Goal: Task Accomplishment & Management: Use online tool/utility

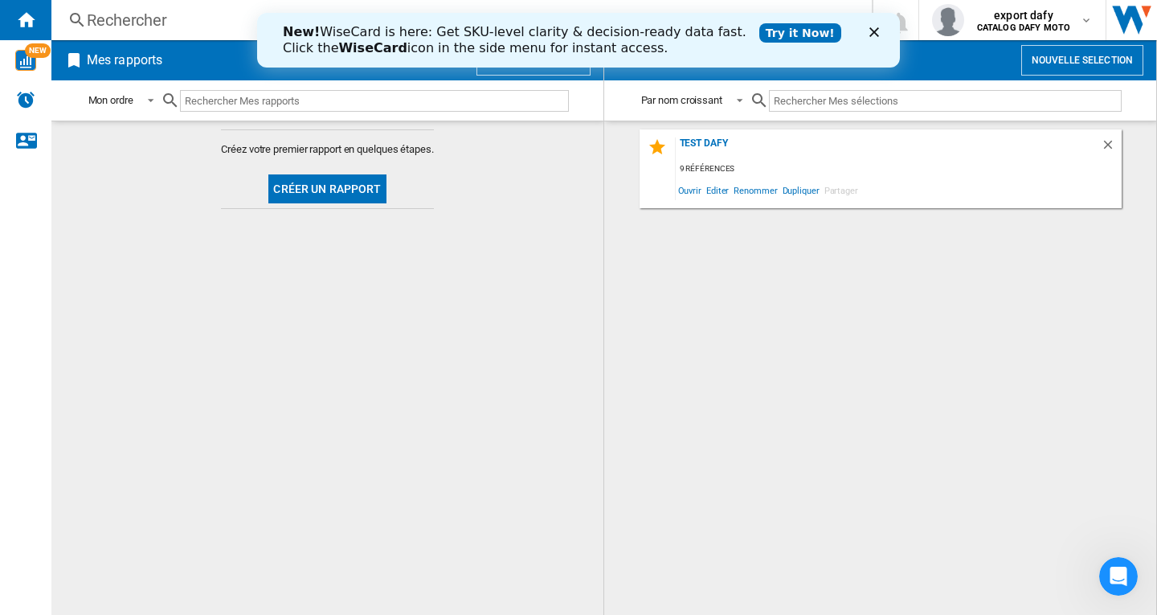
click at [872, 33] on icon "Fermer" at bounding box center [874, 32] width 10 height 10
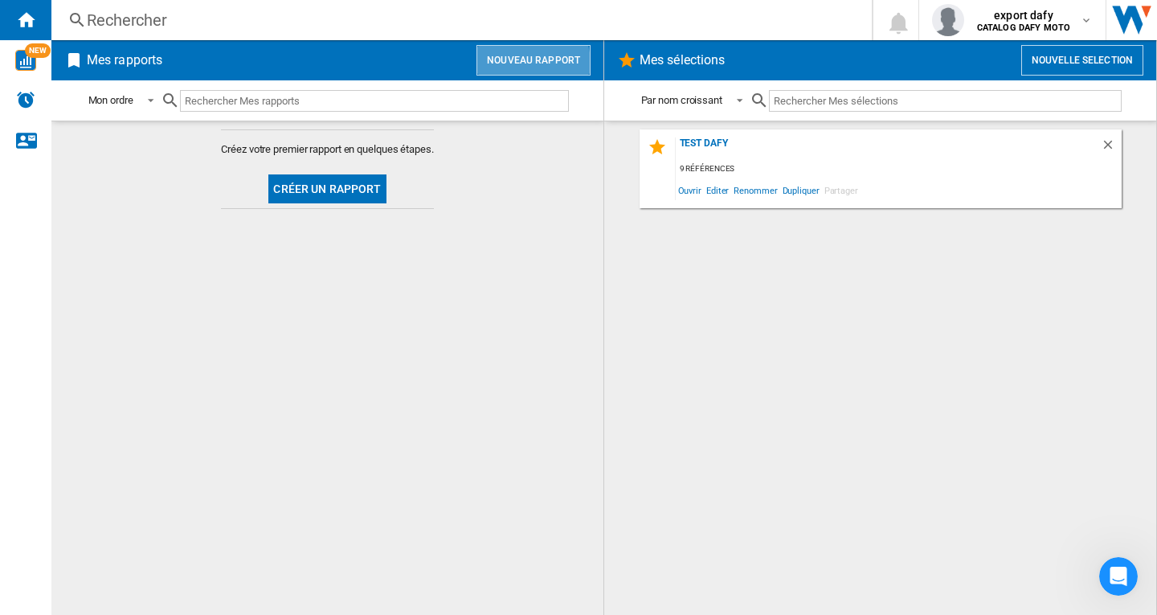
click at [519, 66] on button "Nouveau rapport" at bounding box center [533, 60] width 114 height 31
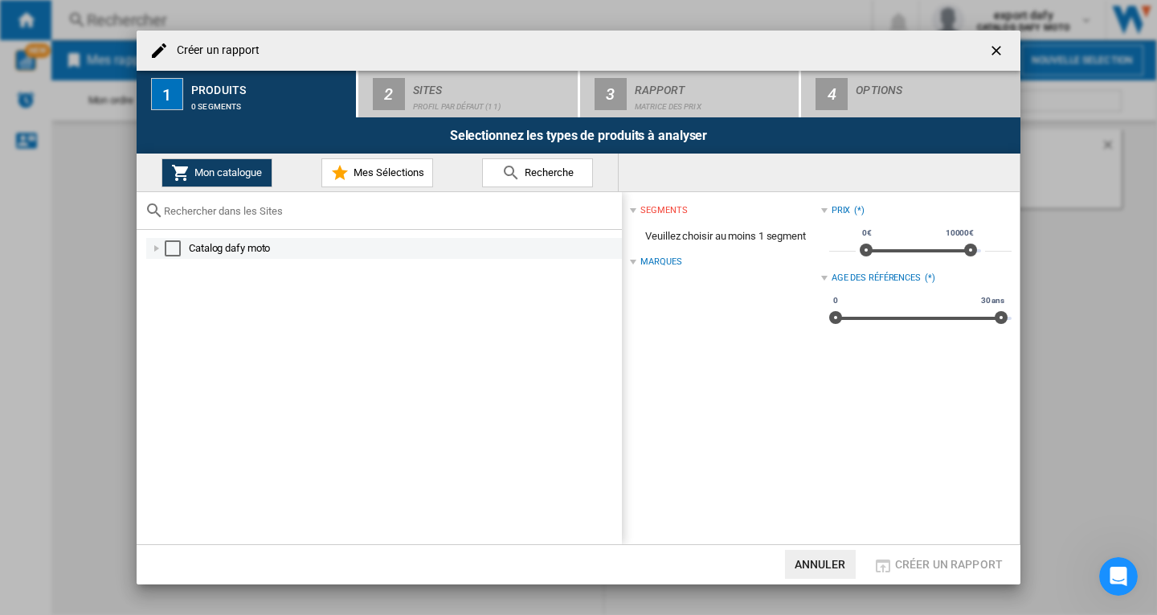
click at [169, 248] on div "Select" at bounding box center [173, 248] width 16 height 16
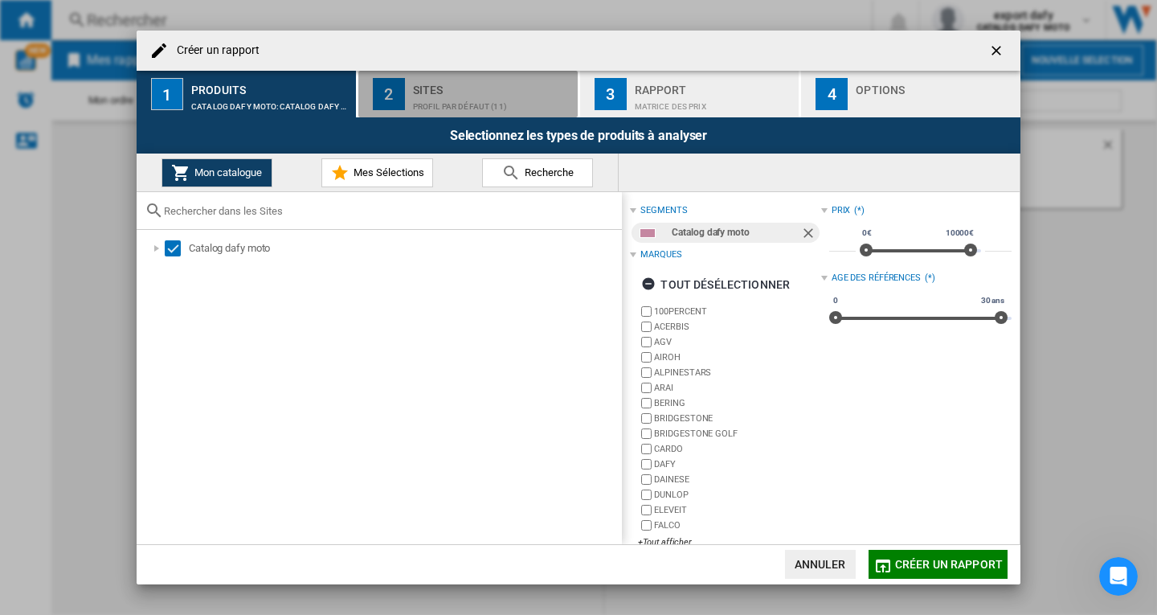
click at [428, 92] on div "Sites" at bounding box center [492, 85] width 158 height 17
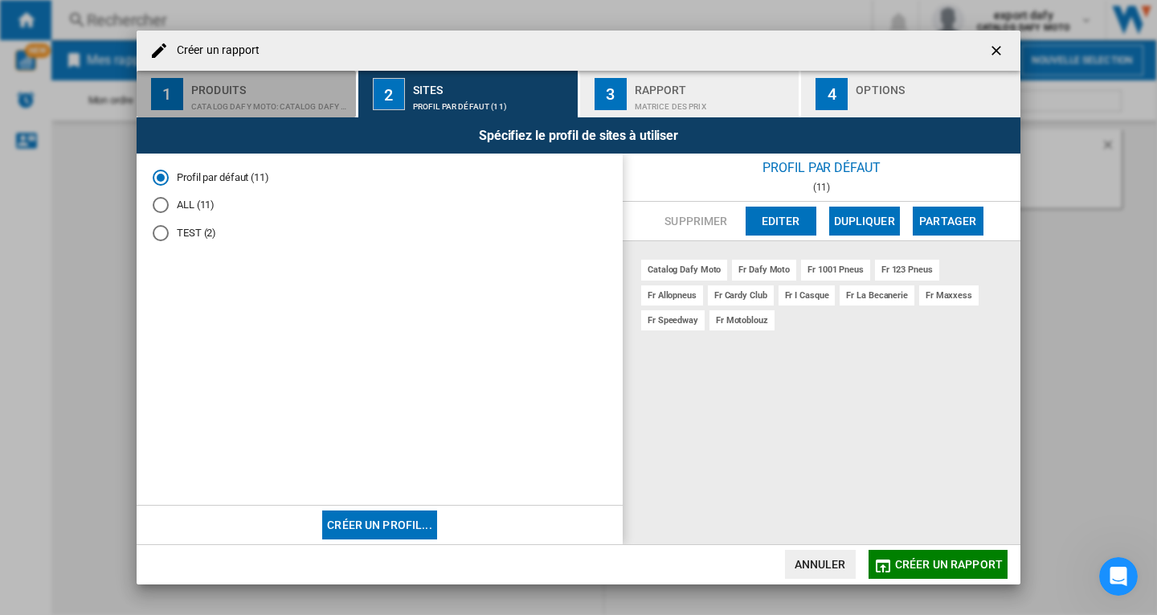
click at [235, 94] on div "CATALOG DAFY MOTO:Catalog dafy moto" at bounding box center [270, 102] width 158 height 17
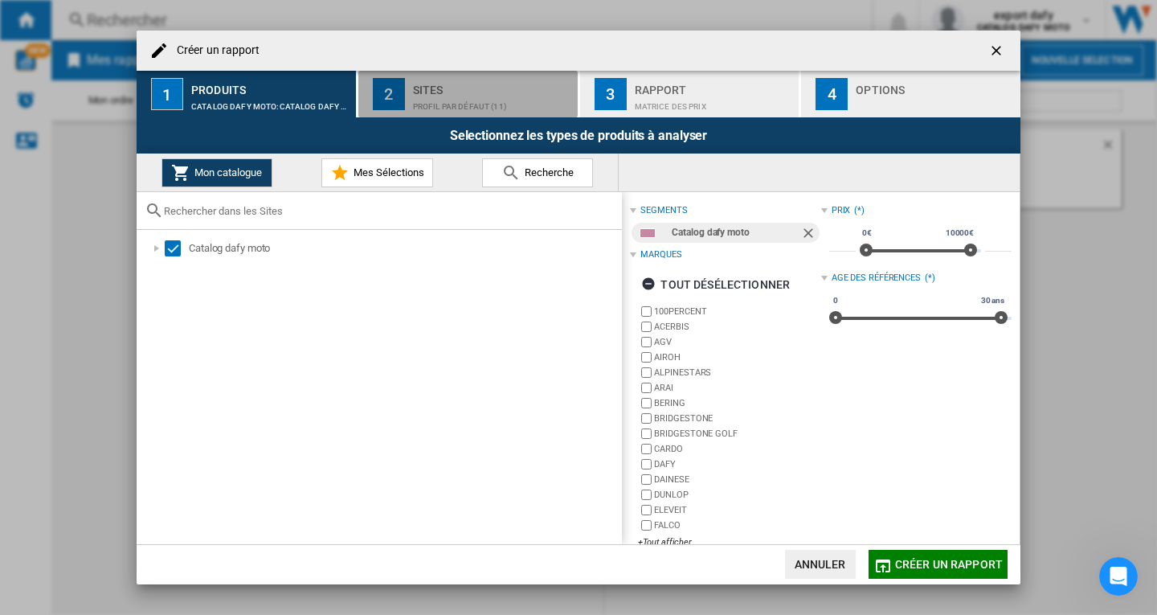
click at [427, 99] on div "Profil par défaut (11)" at bounding box center [492, 102] width 158 height 17
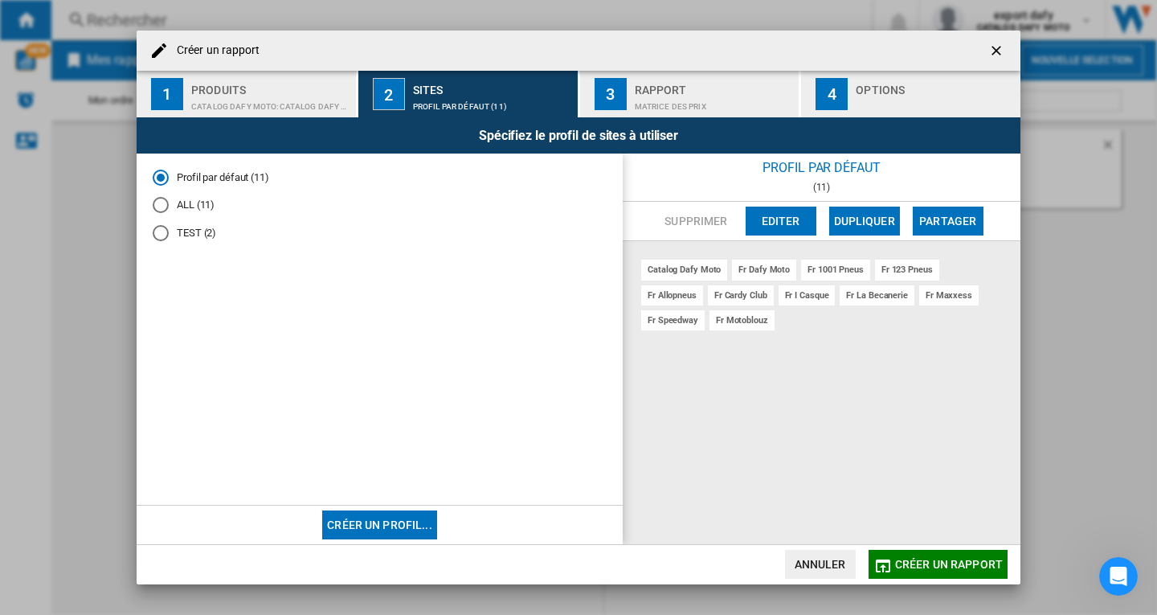
click at [193, 232] on md-radio-button "TEST (2)" at bounding box center [380, 233] width 454 height 15
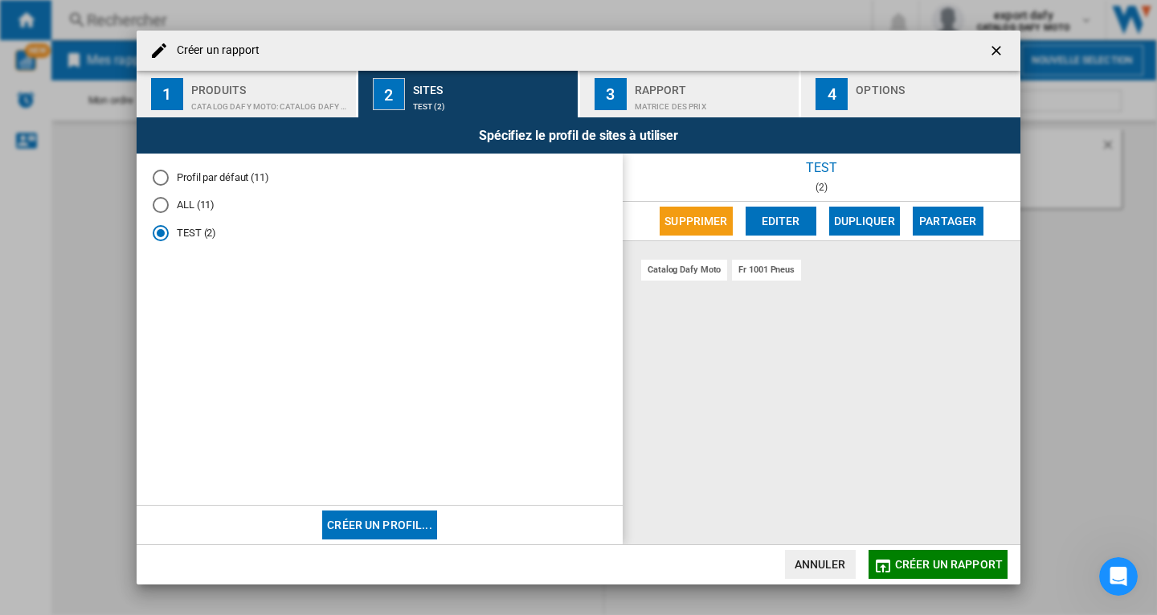
click at [223, 179] on md-radio-button "Profil par défaut (11)" at bounding box center [380, 176] width 454 height 15
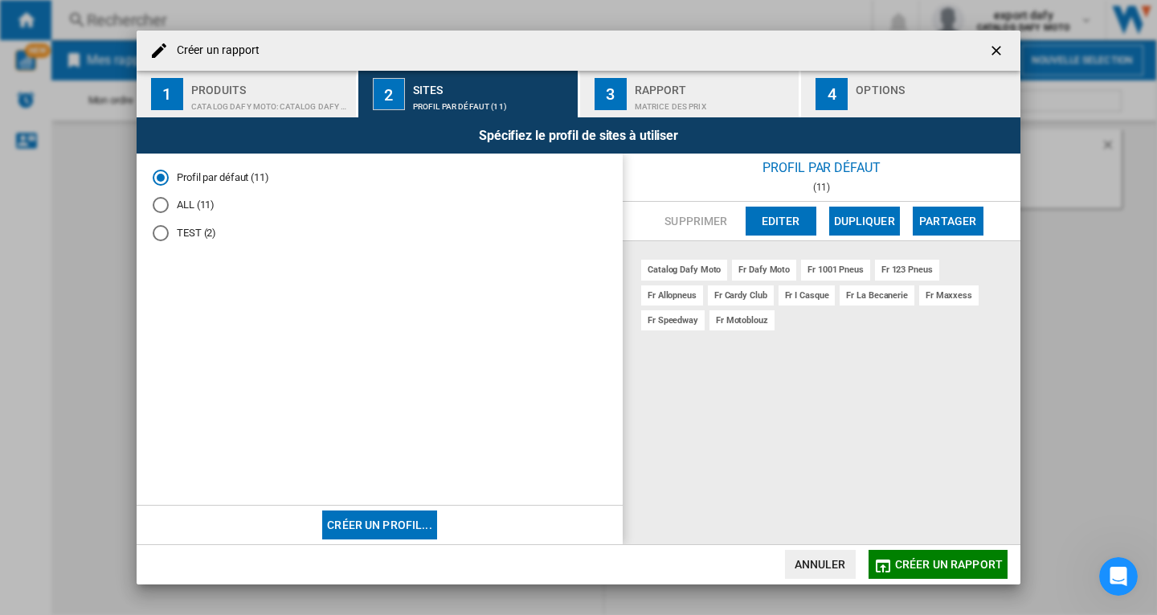
click at [945, 556] on button "Créer un rapport" at bounding box center [937, 563] width 139 height 29
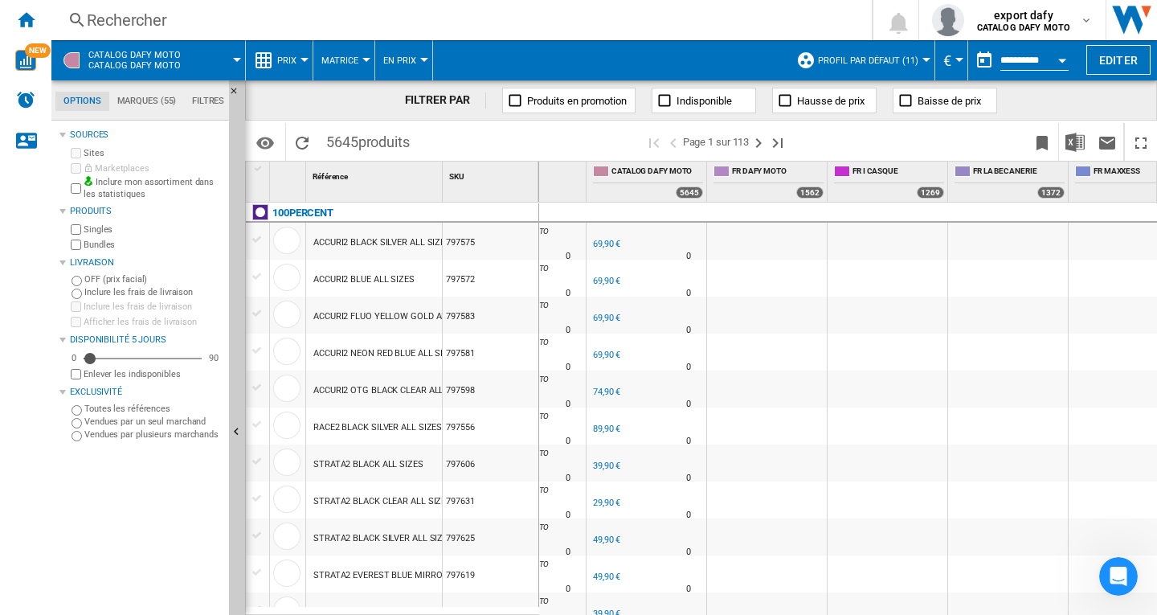
scroll to position [0, 80]
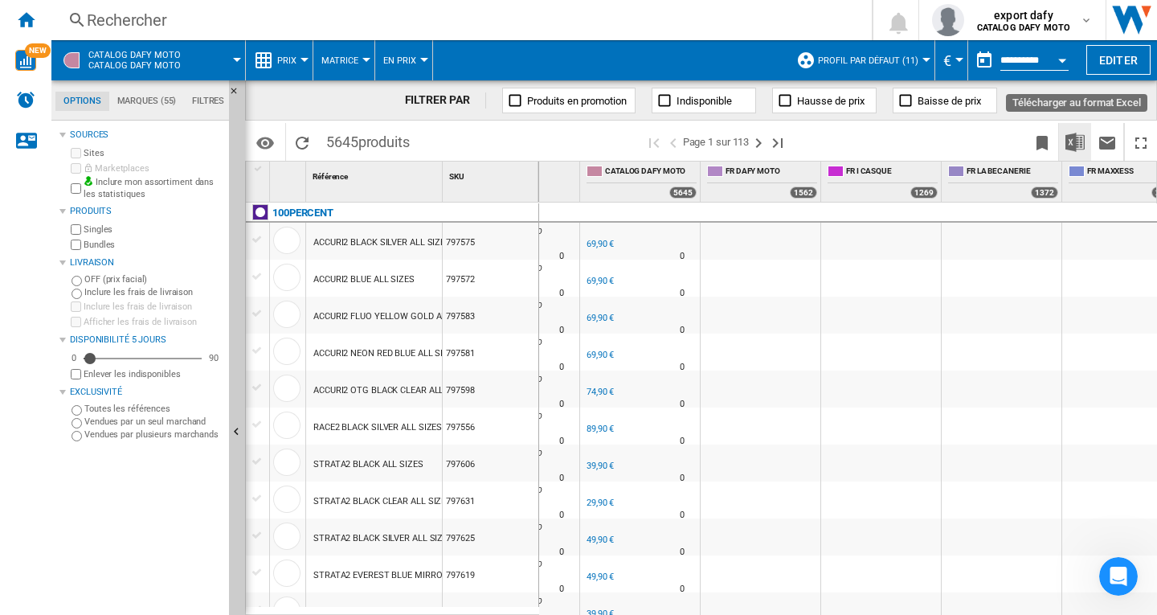
click at [1076, 145] on img "Télécharger au format Excel" at bounding box center [1074, 142] width 19 height 19
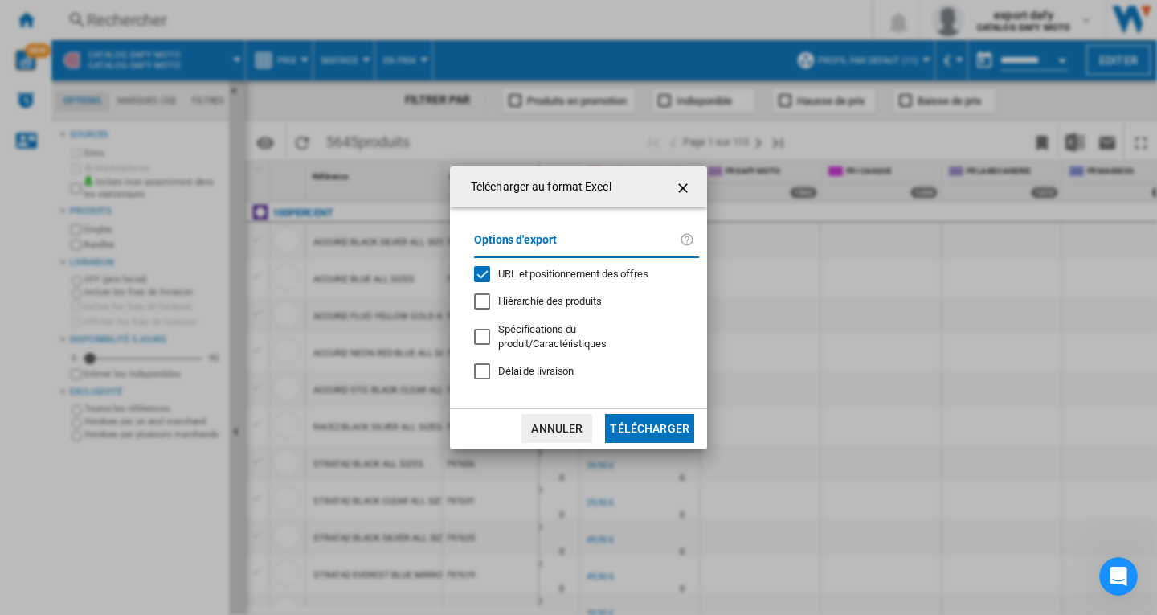
click at [551, 277] on span "URL et positionnement des offres" at bounding box center [573, 273] width 150 height 12
click at [647, 416] on button "Télécharger" at bounding box center [649, 428] width 89 height 29
